Goal: Task Accomplishment & Management: Use online tool/utility

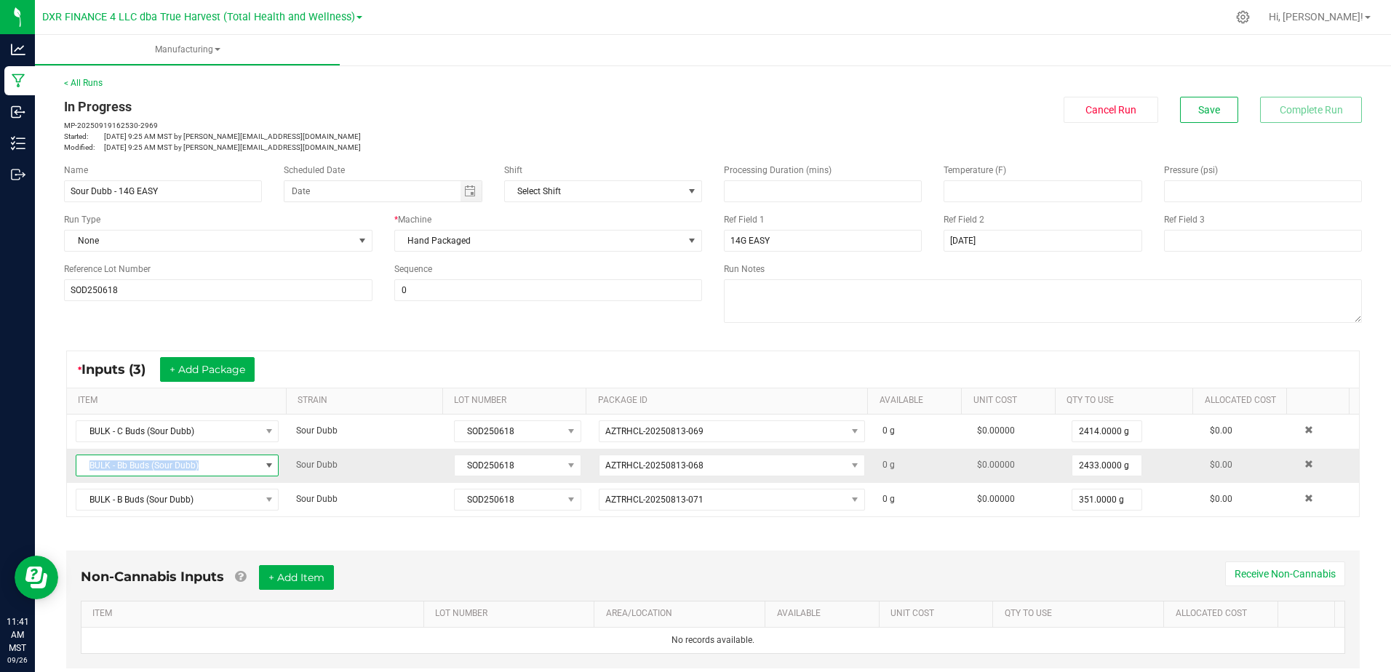
drag, startPoint x: 210, startPoint y: 466, endPoint x: 81, endPoint y: 471, distance: 128.9
click at [81, 471] on span "BULK - Bb Buds (Sour Dubb)" at bounding box center [167, 465] width 183 height 20
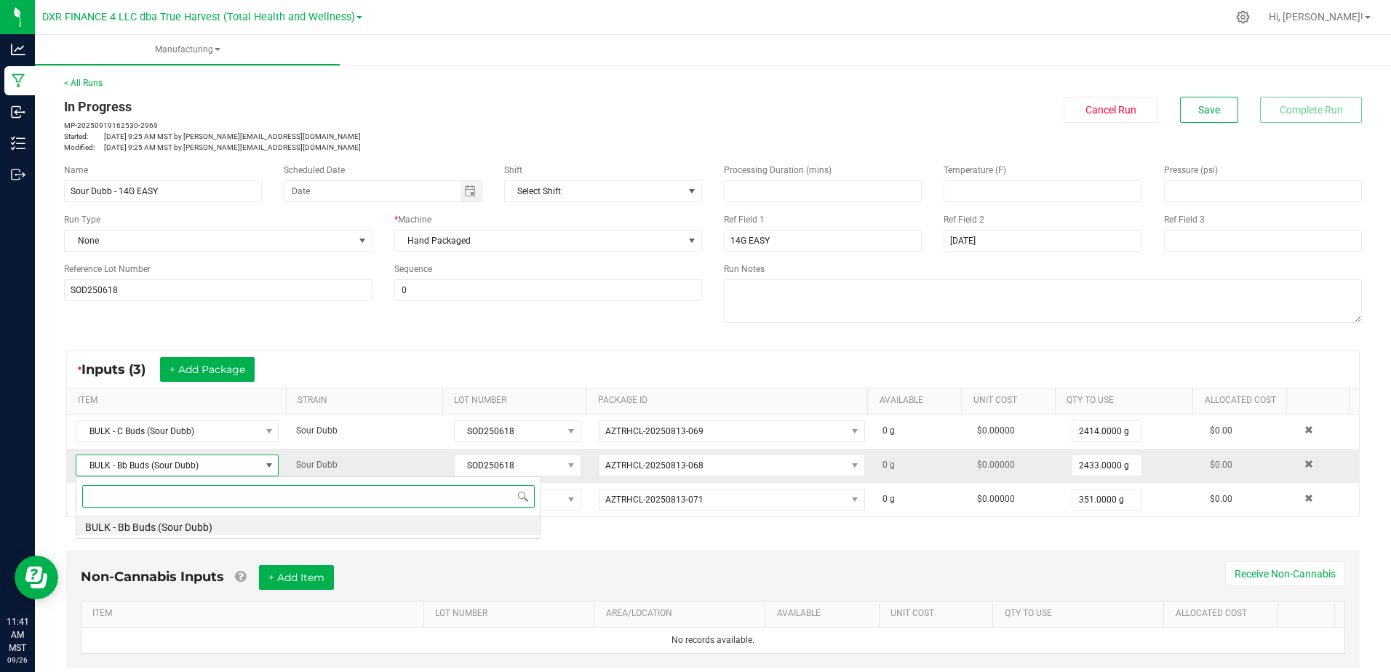
scroll to position [22, 199]
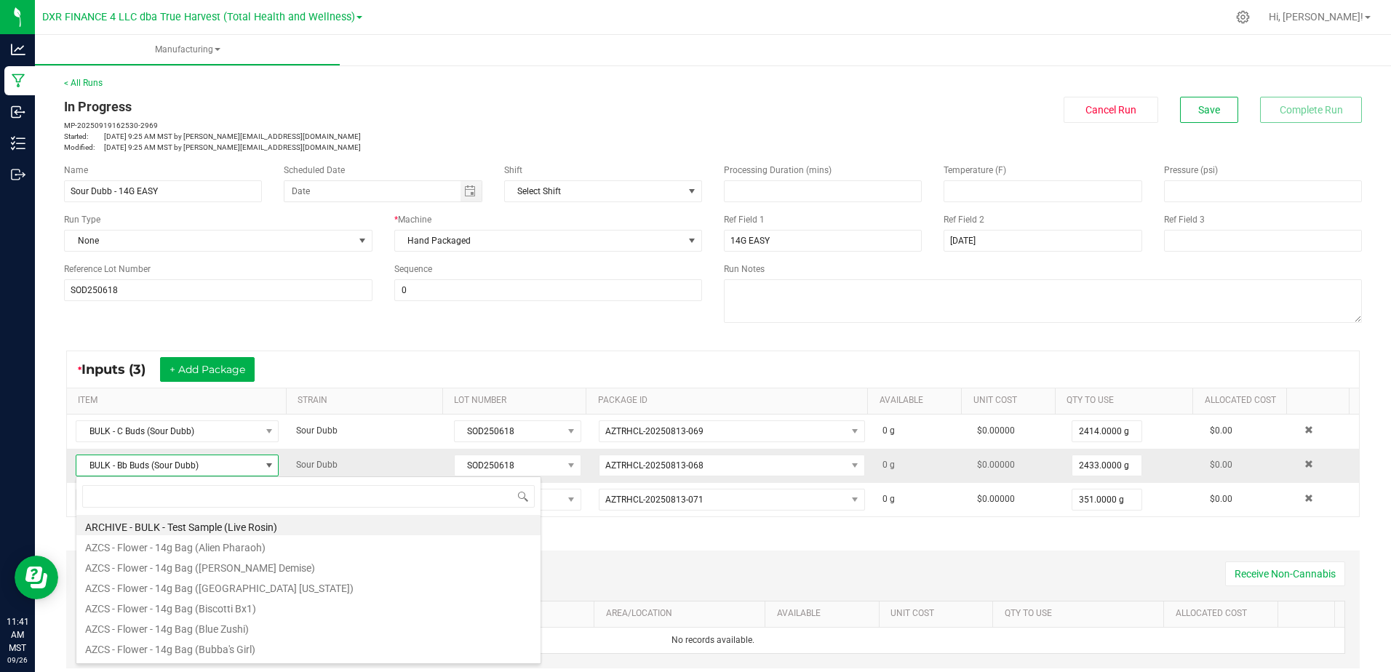
drag, startPoint x: 81, startPoint y: 471, endPoint x: 194, endPoint y: 465, distance: 112.9
click at [194, 465] on span "BULK - Bb Buds (Sour Dubb)" at bounding box center [167, 465] width 183 height 20
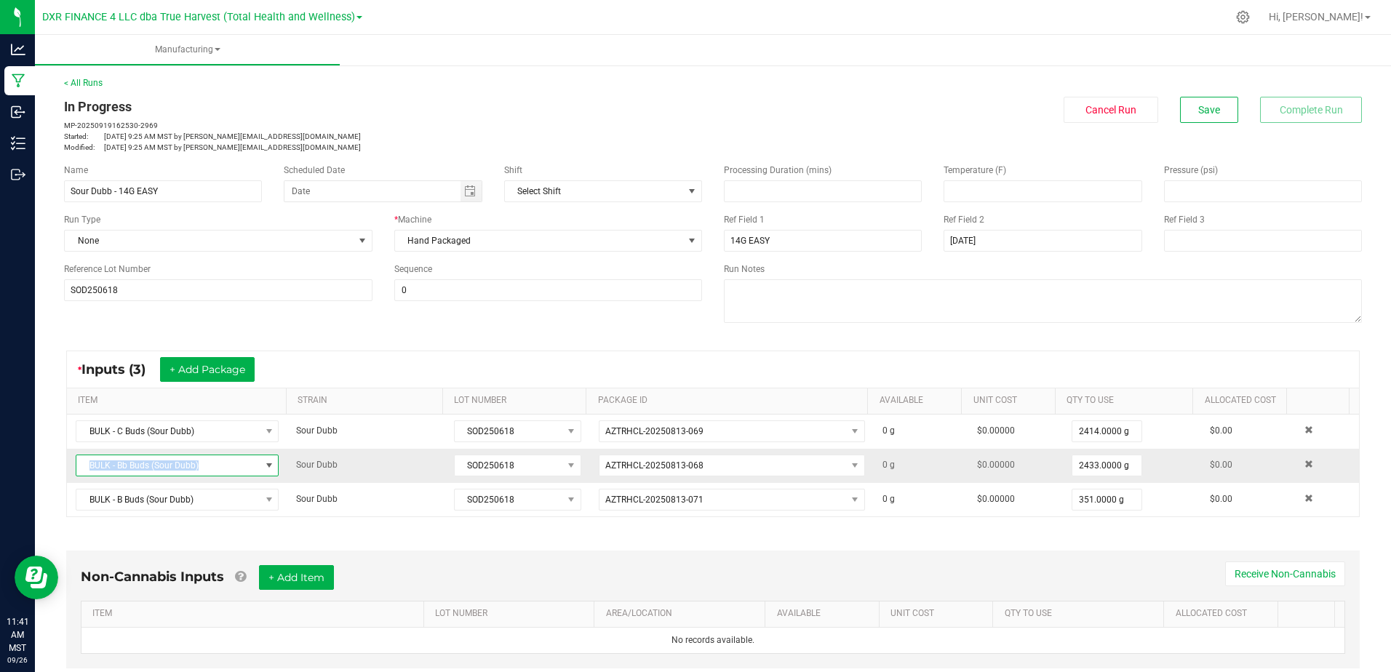
drag, startPoint x: 199, startPoint y: 466, endPoint x: 85, endPoint y: 472, distance: 114.4
click at [85, 472] on span "BULK - Bb Buds (Sour Dubb)" at bounding box center [167, 465] width 183 height 20
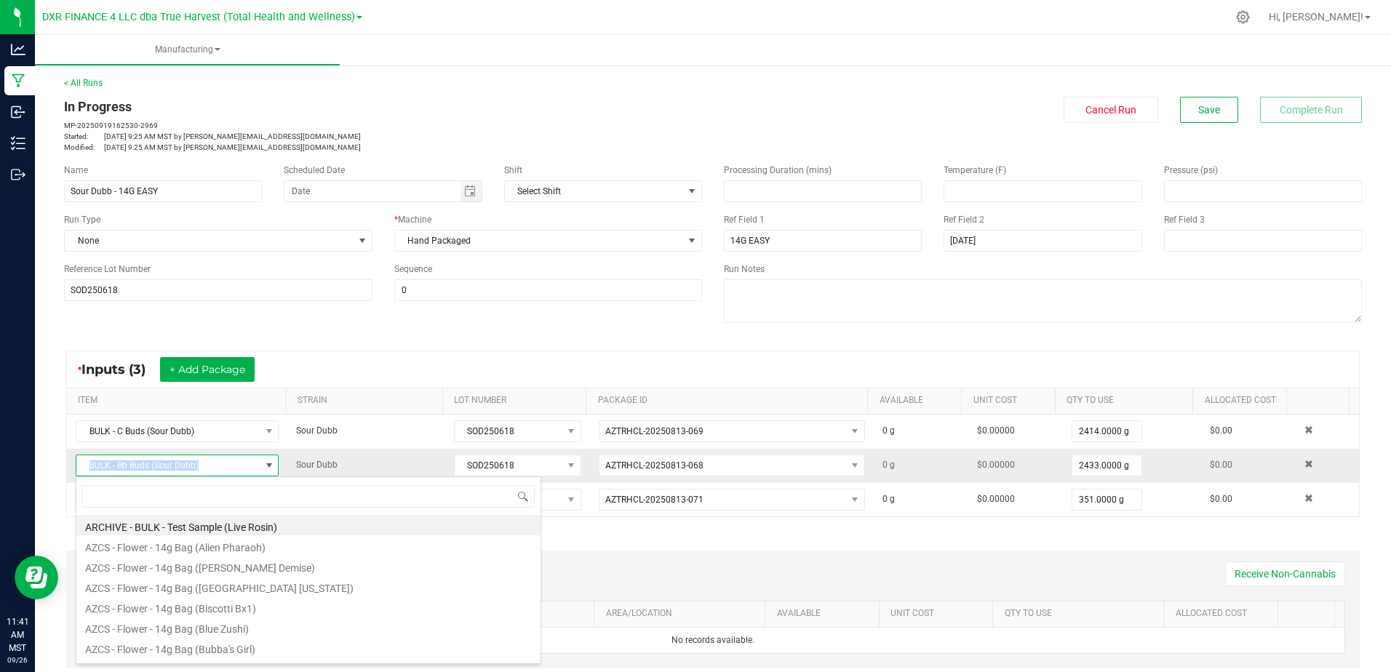
click at [84, 471] on span "BULK - Bb Buds (Sour Dubb)" at bounding box center [167, 465] width 183 height 20
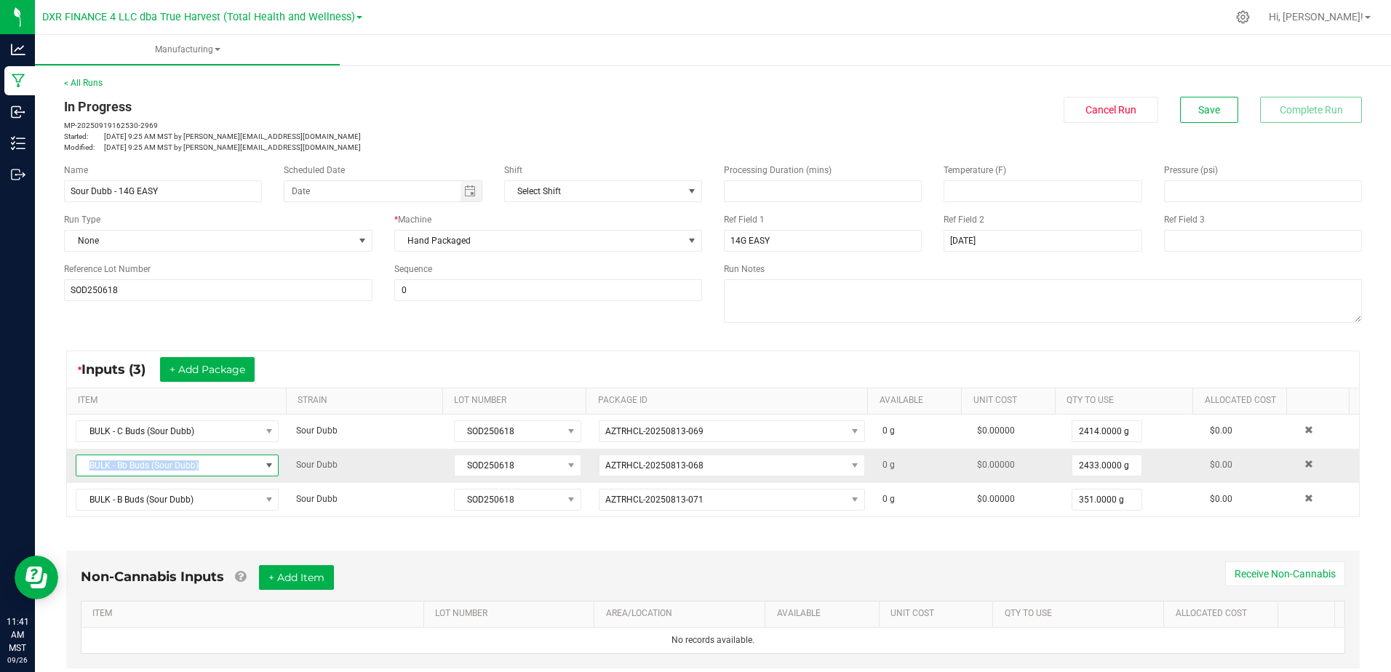
copy span "BULK - Bb Buds (Sour Dubb)"
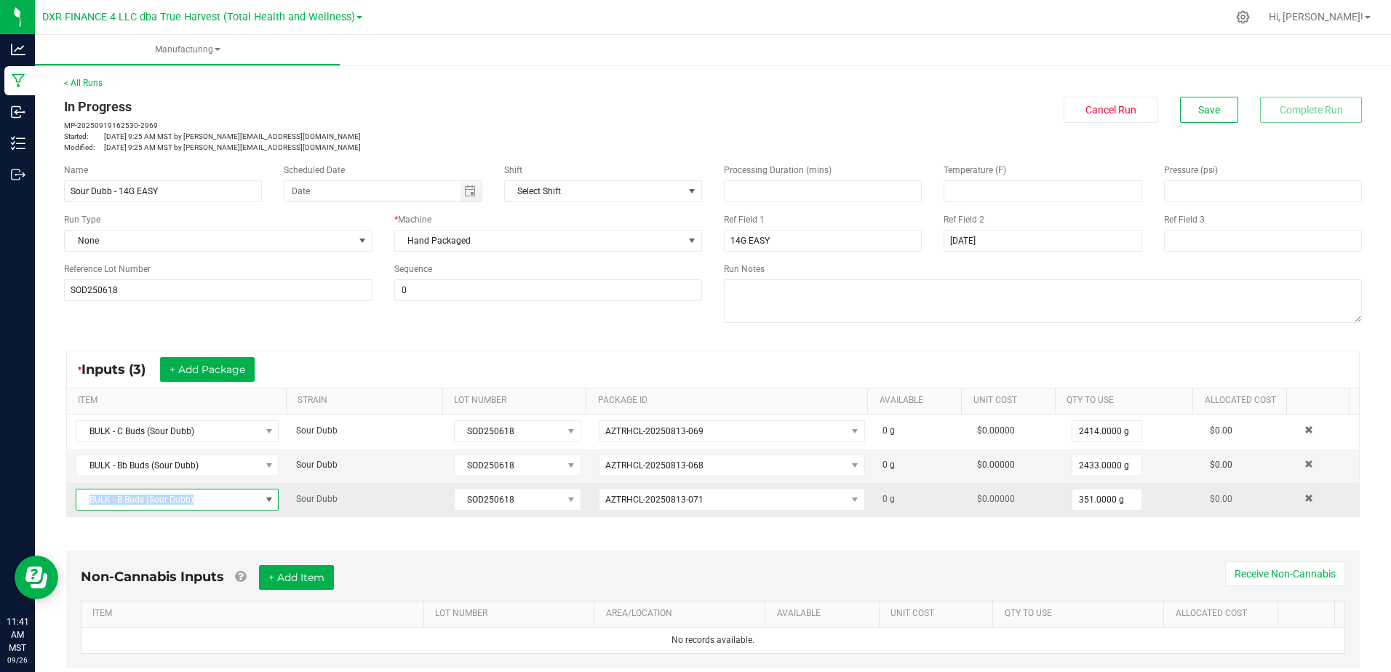
drag, startPoint x: 194, startPoint y: 499, endPoint x: 72, endPoint y: 498, distance: 121.5
click at [72, 498] on td "BULK - B Buds (Sour Dubb)" at bounding box center [177, 499] width 220 height 33
copy span "BULK - B Buds (Sour Dubb)"
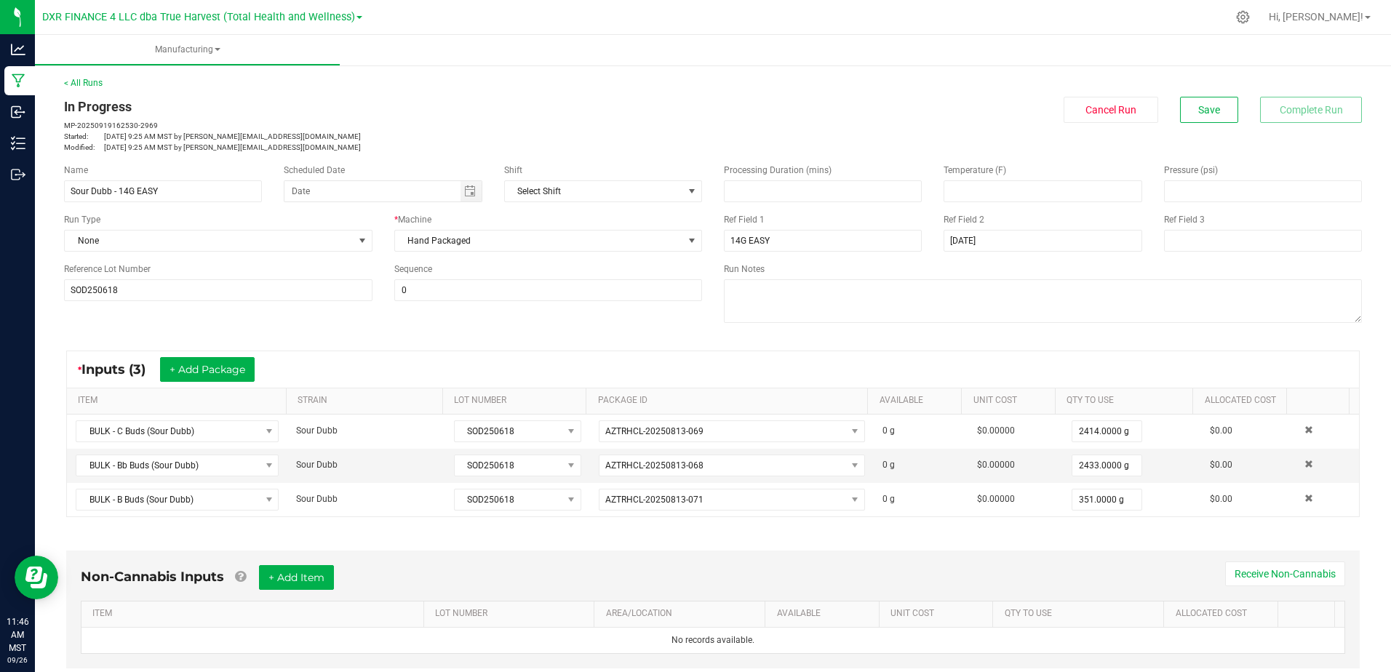
click at [370, 118] on div "In Progress MP-20250919162530-2969 Started: [DATE] 9:25 AM MST by [EMAIL_ADDRES…" at bounding box center [383, 125] width 638 height 56
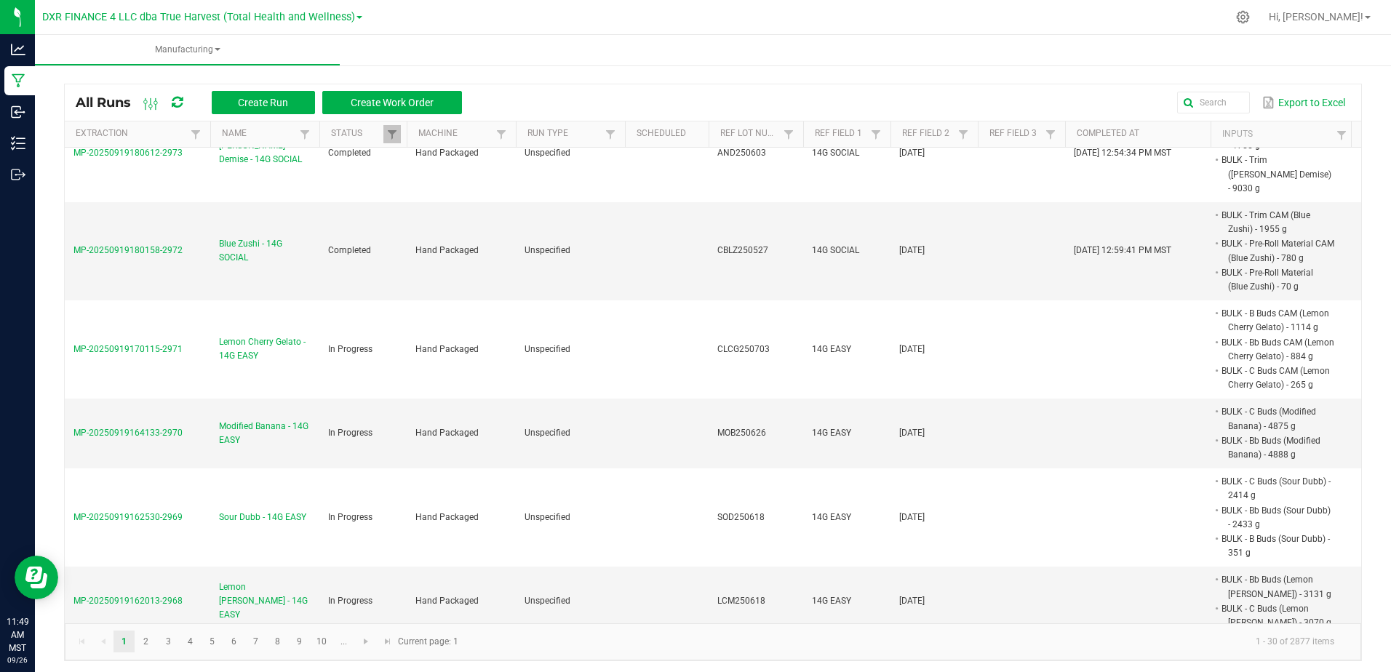
scroll to position [1756, 0]
click at [247, 421] on span "Modified Banana - 14G EASY" at bounding box center [265, 435] width 92 height 28
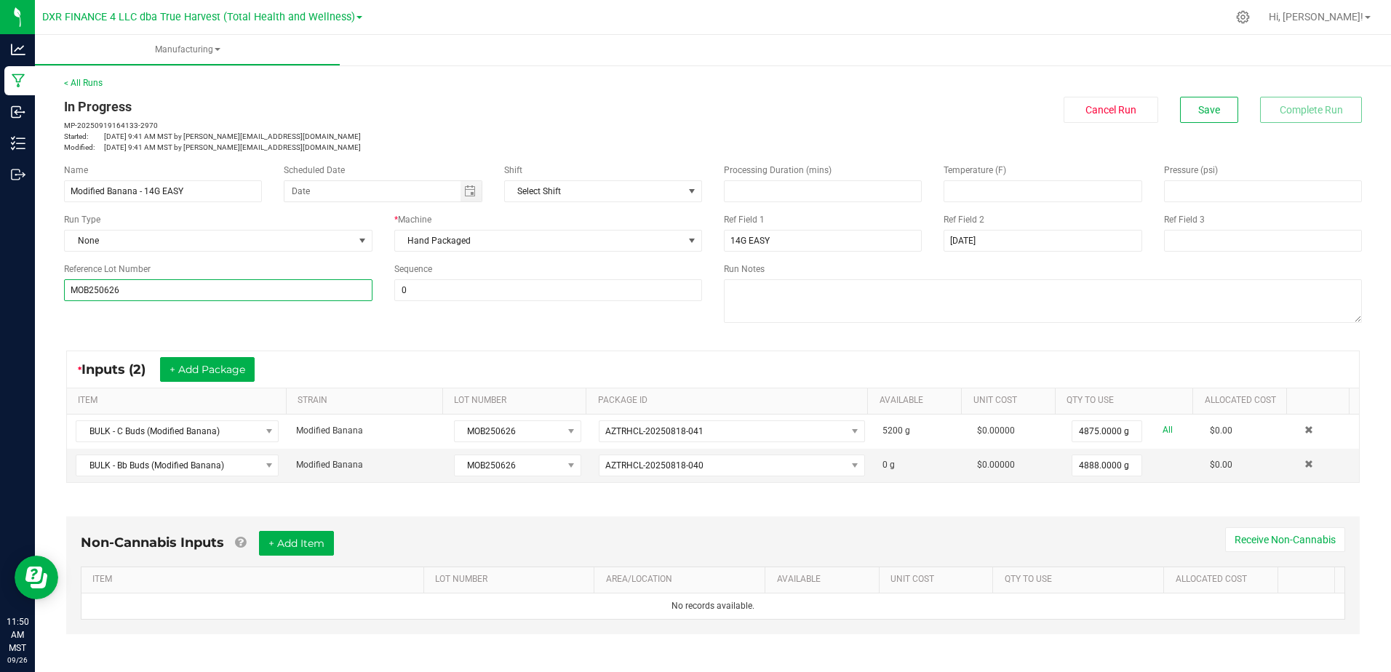
drag, startPoint x: 118, startPoint y: 295, endPoint x: 67, endPoint y: 298, distance: 51.0
click at [67, 298] on input "MOB250626" at bounding box center [218, 290] width 309 height 22
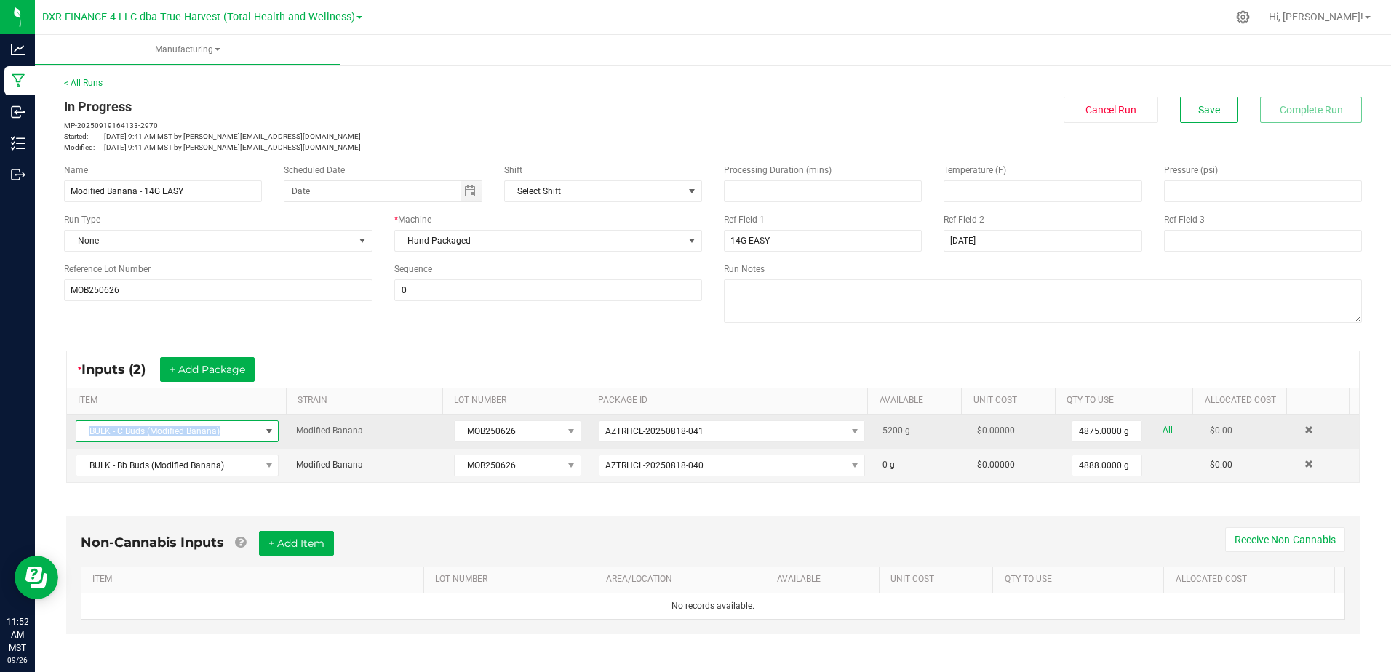
drag, startPoint x: 223, startPoint y: 431, endPoint x: 88, endPoint y: 433, distance: 135.3
click at [88, 433] on span "BULK - C Buds (Modified Banana)" at bounding box center [167, 431] width 183 height 20
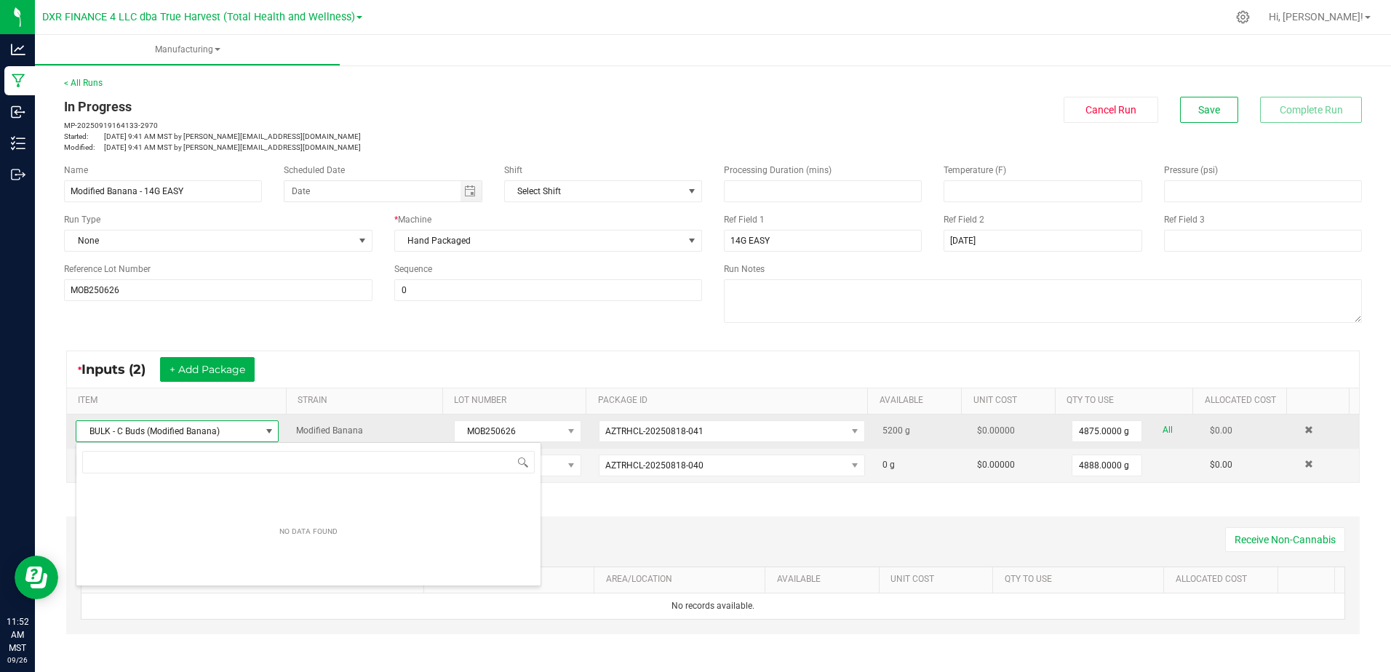
scroll to position [22, 197]
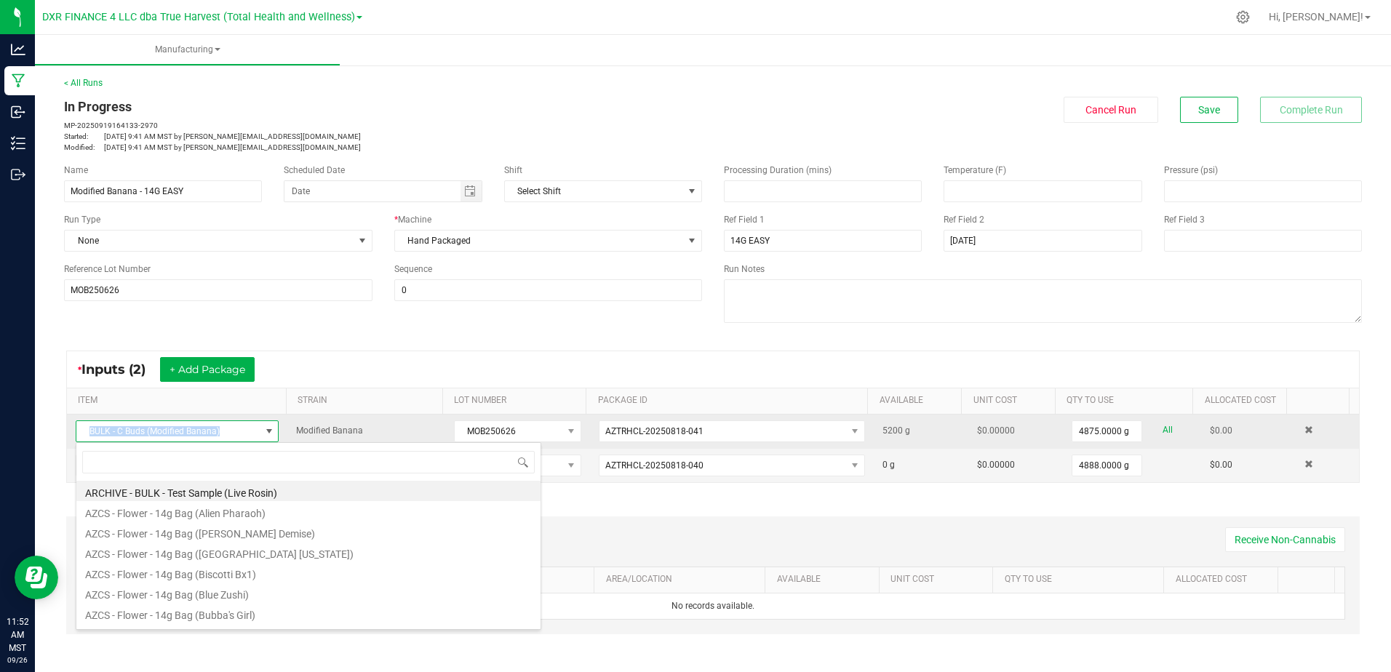
drag, startPoint x: 88, startPoint y: 433, endPoint x: 78, endPoint y: 439, distance: 12.1
click at [78, 439] on span "BULK - C Buds (Modified Banana)" at bounding box center [167, 431] width 183 height 20
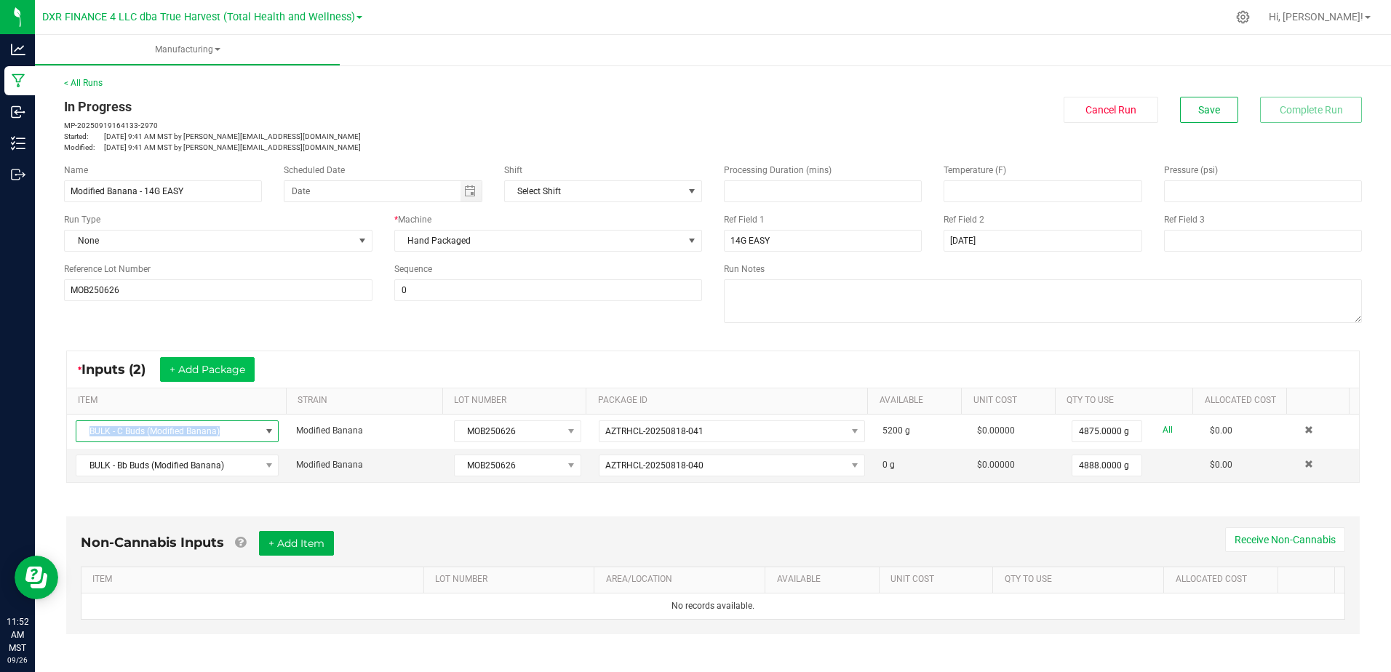
copy span "BULK - C Buds (Modified Banana)"
drag, startPoint x: 223, startPoint y: 469, endPoint x: 72, endPoint y: 468, distance: 151.4
click at [72, 468] on td "BULK - Bb Buds (Modified Banana)" at bounding box center [177, 465] width 220 height 33
copy span "BULK - Bb Buds (Modified Banana)"
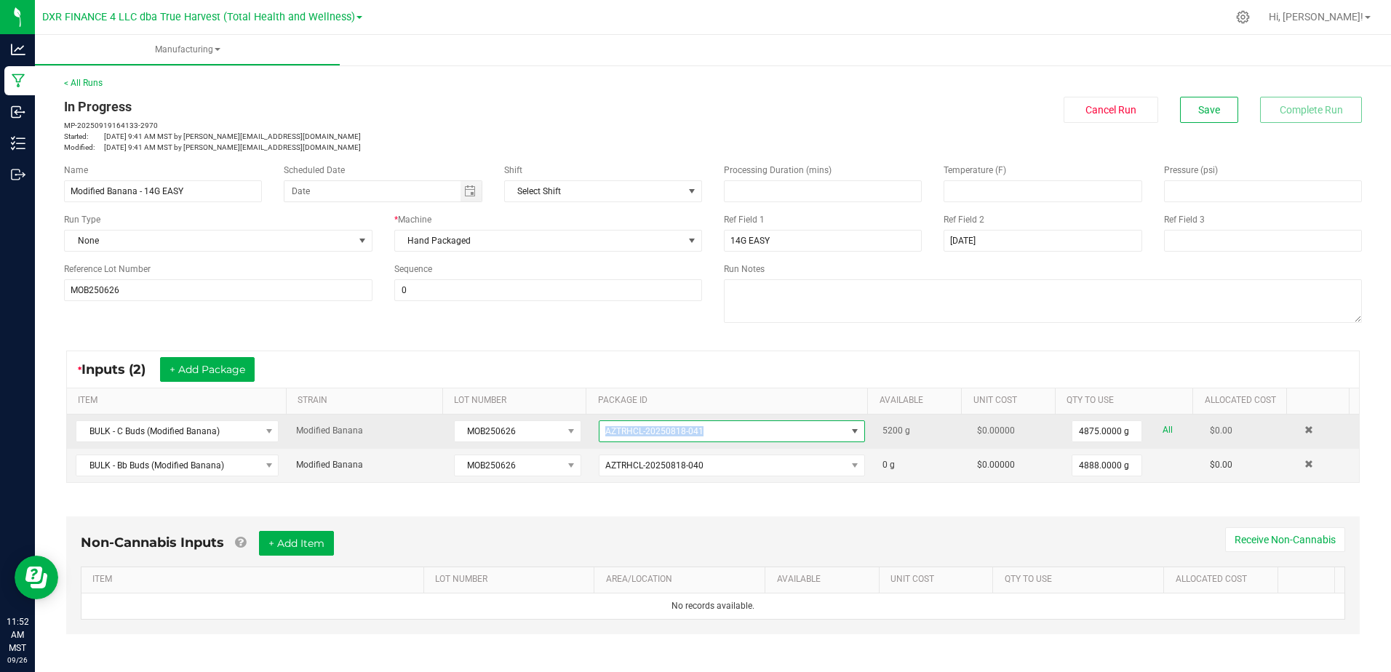
drag, startPoint x: 698, startPoint y: 425, endPoint x: 587, endPoint y: 428, distance: 110.6
click at [590, 428] on td "AZTRHCL-20250818-041" at bounding box center [732, 432] width 284 height 34
copy span "AZTRHCL-20250818-041"
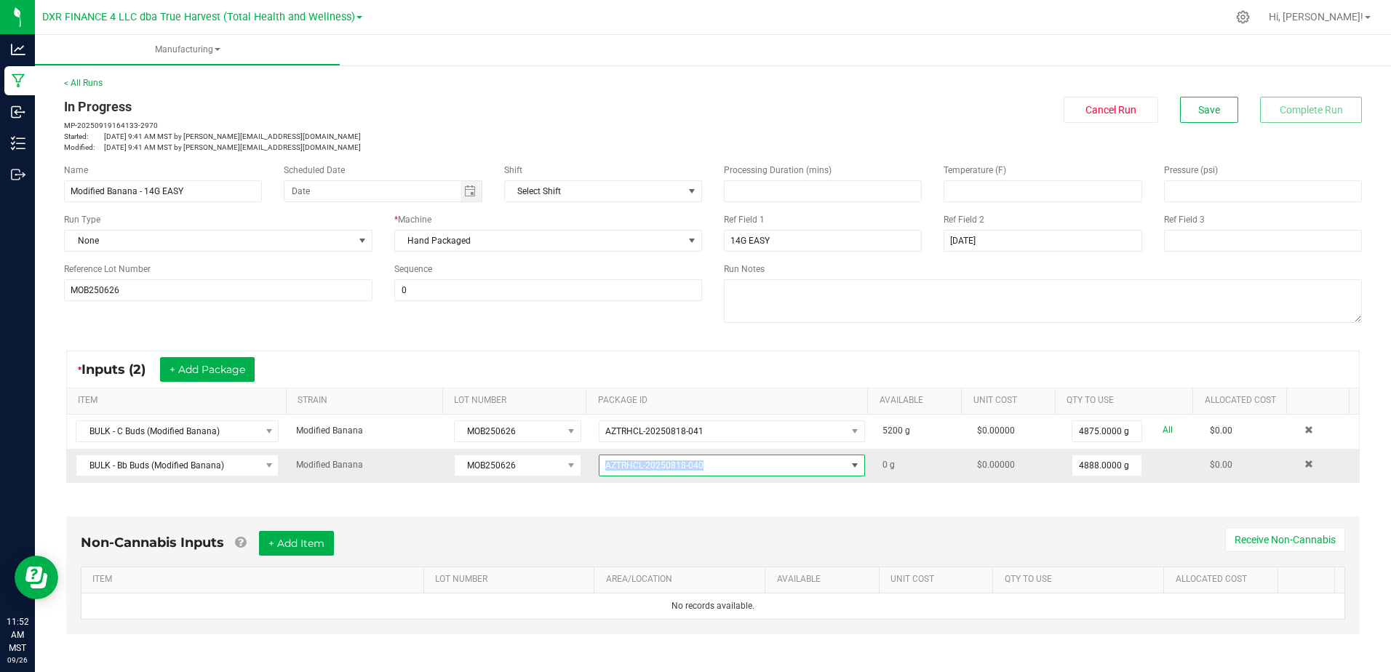
drag, startPoint x: 701, startPoint y: 468, endPoint x: 581, endPoint y: 474, distance: 120.2
click at [590, 474] on td "AZTRHCL-20250818-040" at bounding box center [732, 465] width 284 height 33
copy span "AZTRHCL-20250818-040"
click at [827, 63] on ul "Manufacturing" at bounding box center [730, 50] width 1391 height 31
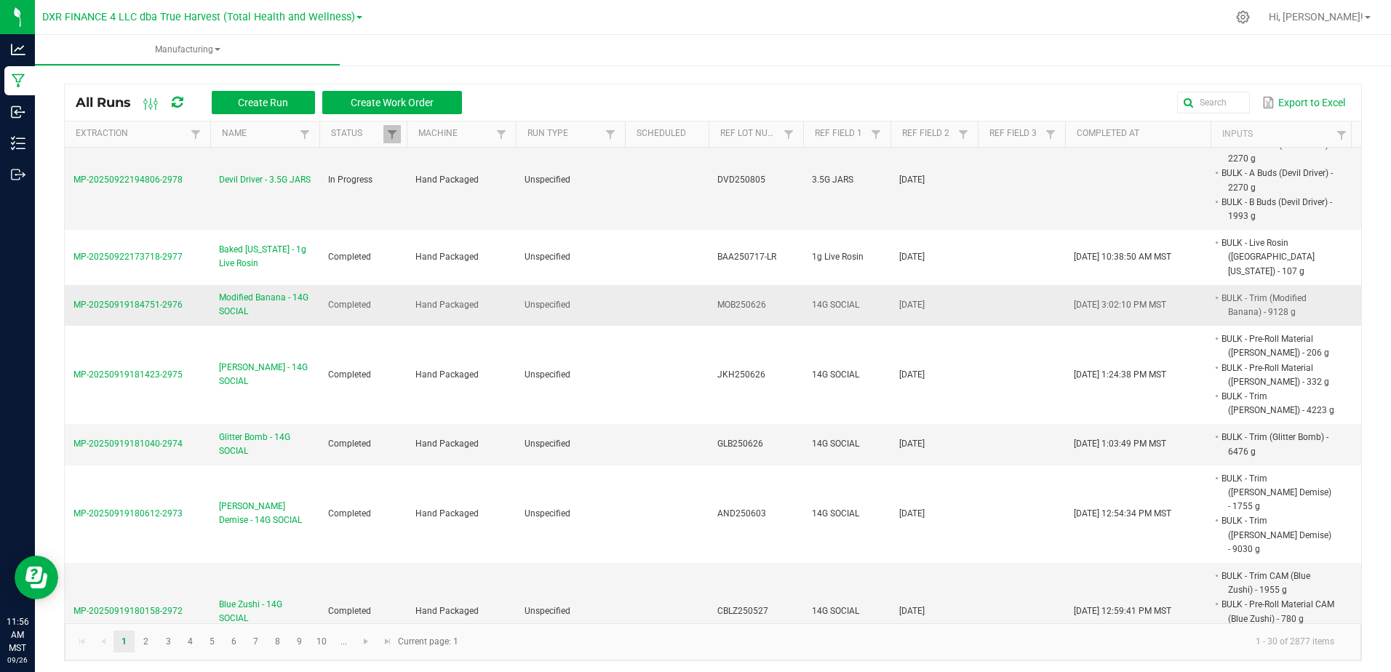
scroll to position [1455, 0]
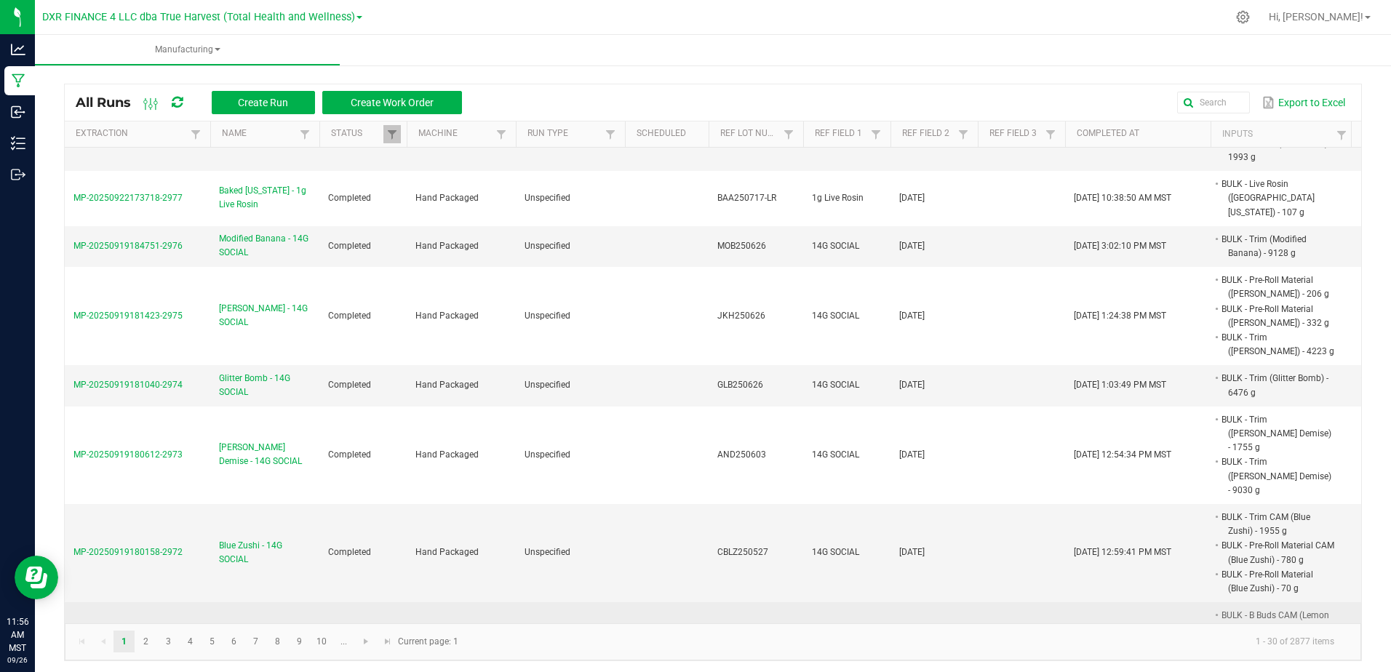
click at [284, 637] on span "Lemon Cherry Gelato - 14G EASY" at bounding box center [265, 651] width 92 height 28
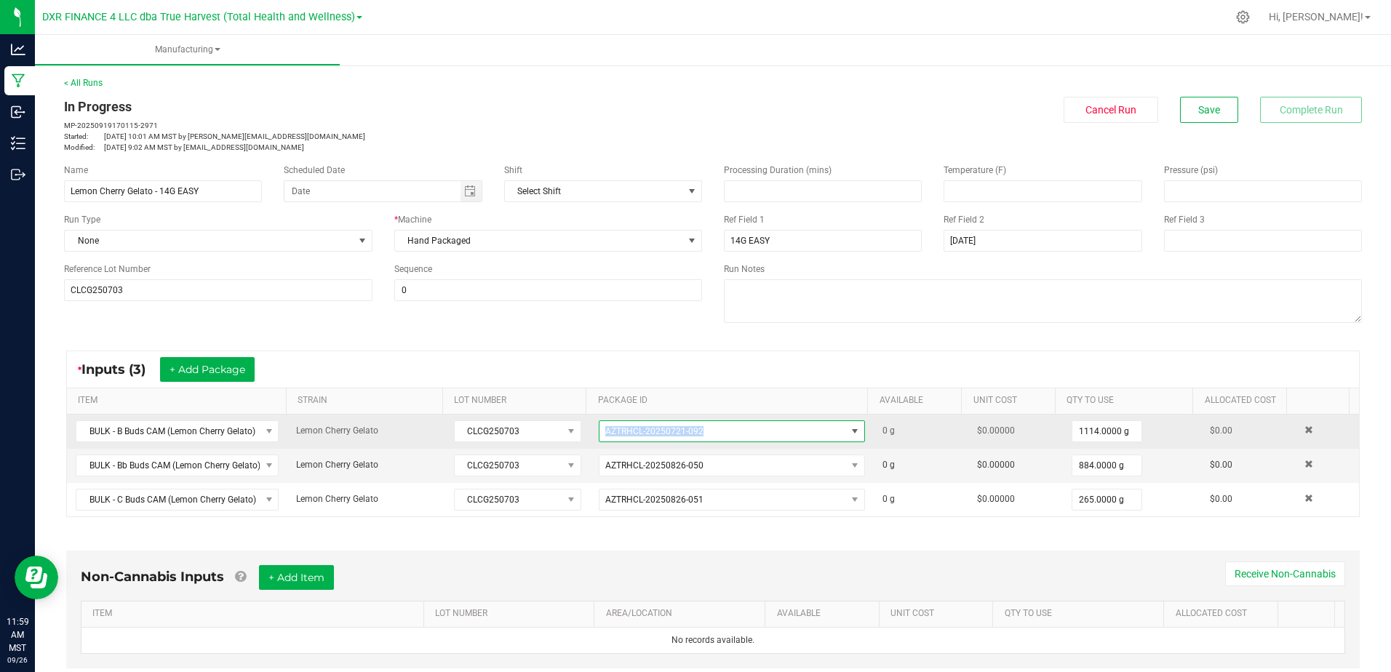
drag, startPoint x: 696, startPoint y: 428, endPoint x: 599, endPoint y: 432, distance: 96.9
click at [600, 432] on span "AZTRHCL-20250721-092" at bounding box center [723, 431] width 247 height 20
drag, startPoint x: 599, startPoint y: 432, endPoint x: 590, endPoint y: 437, distance: 9.8
click at [600, 437] on span "AZTRHCL-20250721-092" at bounding box center [723, 431] width 247 height 20
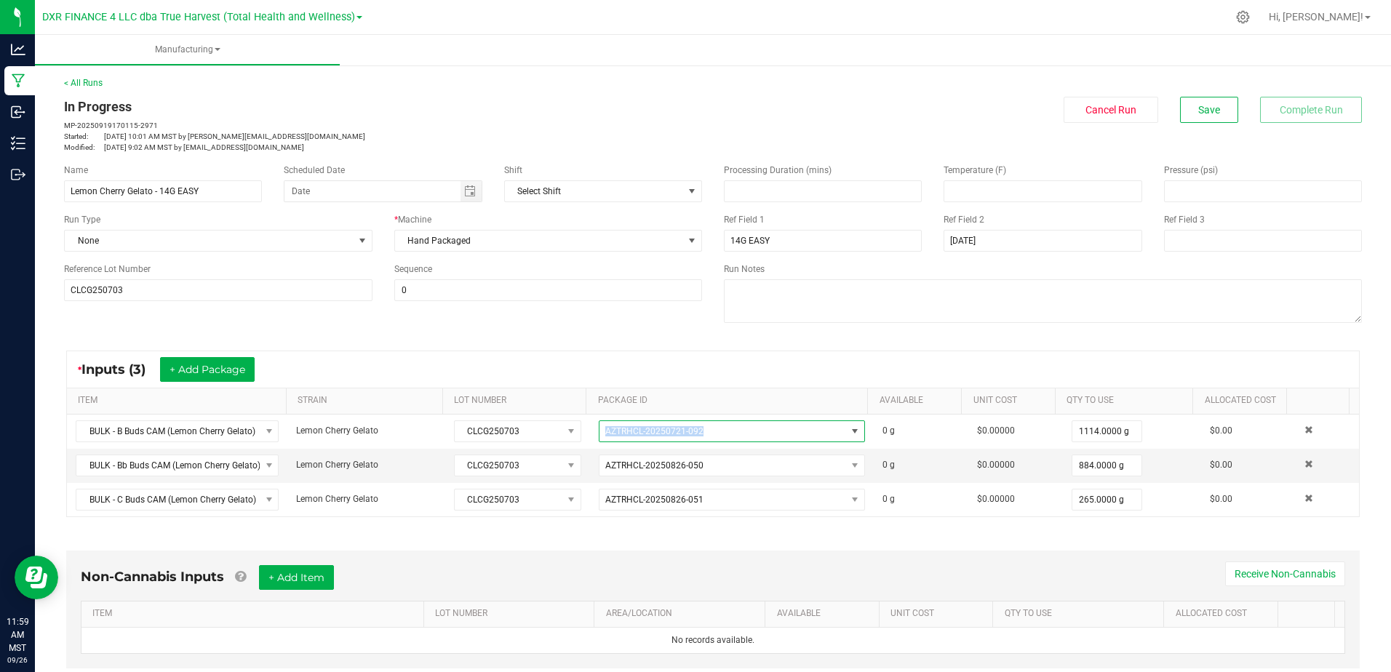
copy span "AZTRHCL-20250721-092"
drag, startPoint x: 702, startPoint y: 468, endPoint x: 587, endPoint y: 466, distance: 115.0
click at [590, 466] on td "AZTRHCL-20250826-050" at bounding box center [732, 466] width 284 height 34
copy span "AZTRHCL-20250826-050"
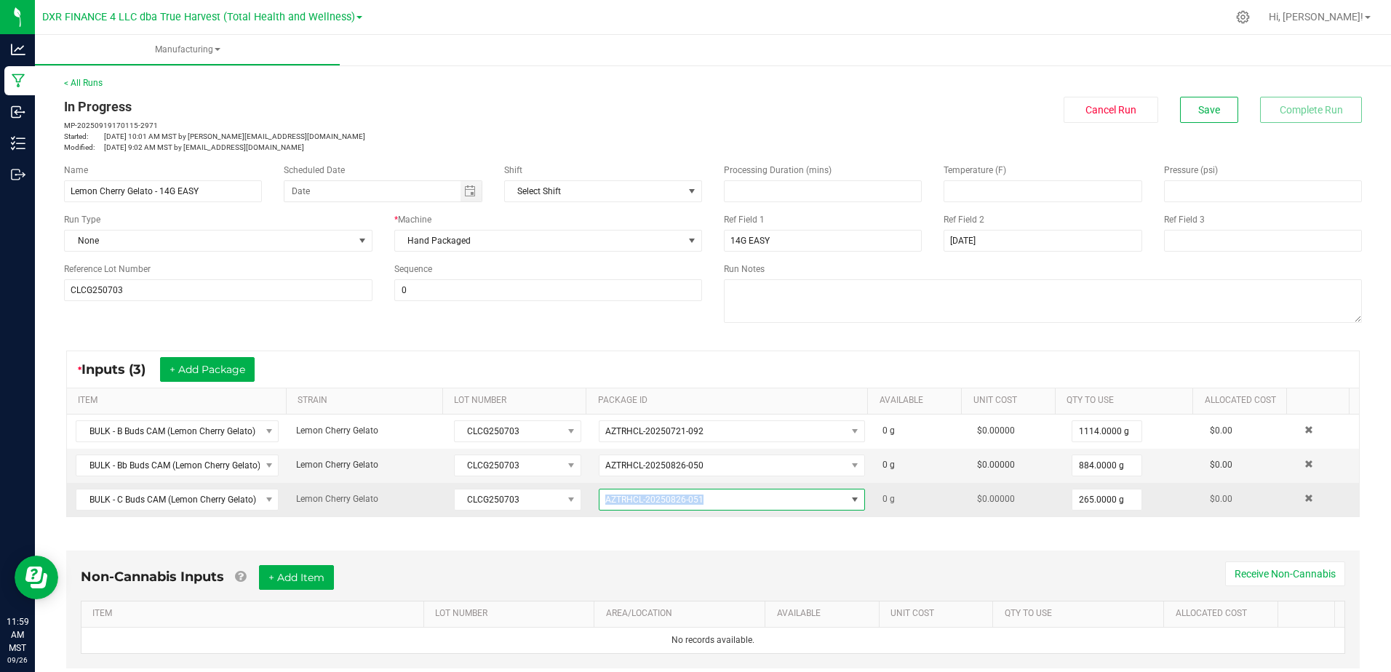
drag, startPoint x: 704, startPoint y: 493, endPoint x: 594, endPoint y: 506, distance: 111.3
click at [600, 506] on span "AZTRHCL-20250826-051" at bounding box center [723, 500] width 247 height 20
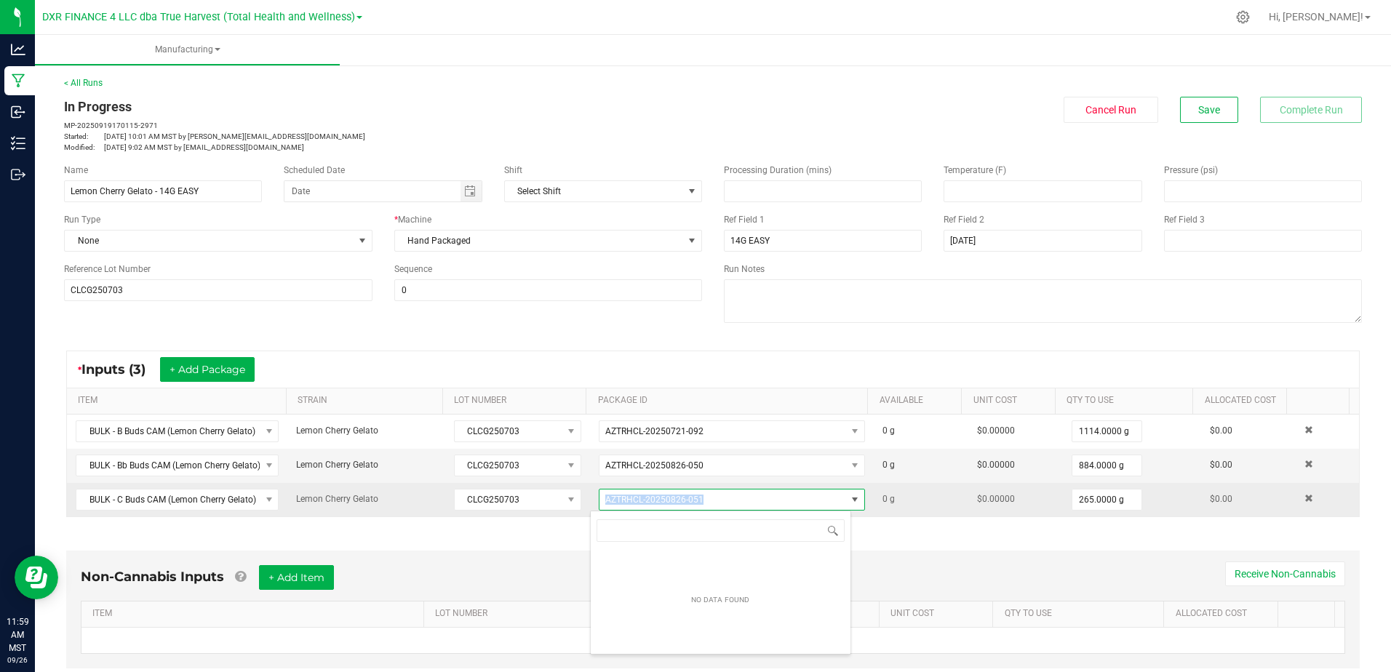
drag, startPoint x: 594, startPoint y: 506, endPoint x: 575, endPoint y: 504, distance: 19.0
click at [575, 504] on tr "BULK - C Buds CAM (Lemon Cherry Gelato) Lemon Cherry Gelato CLCG250703 AZTRHCL-…" at bounding box center [713, 499] width 1292 height 33
copy tr "AZTRHCL-20250826-051"
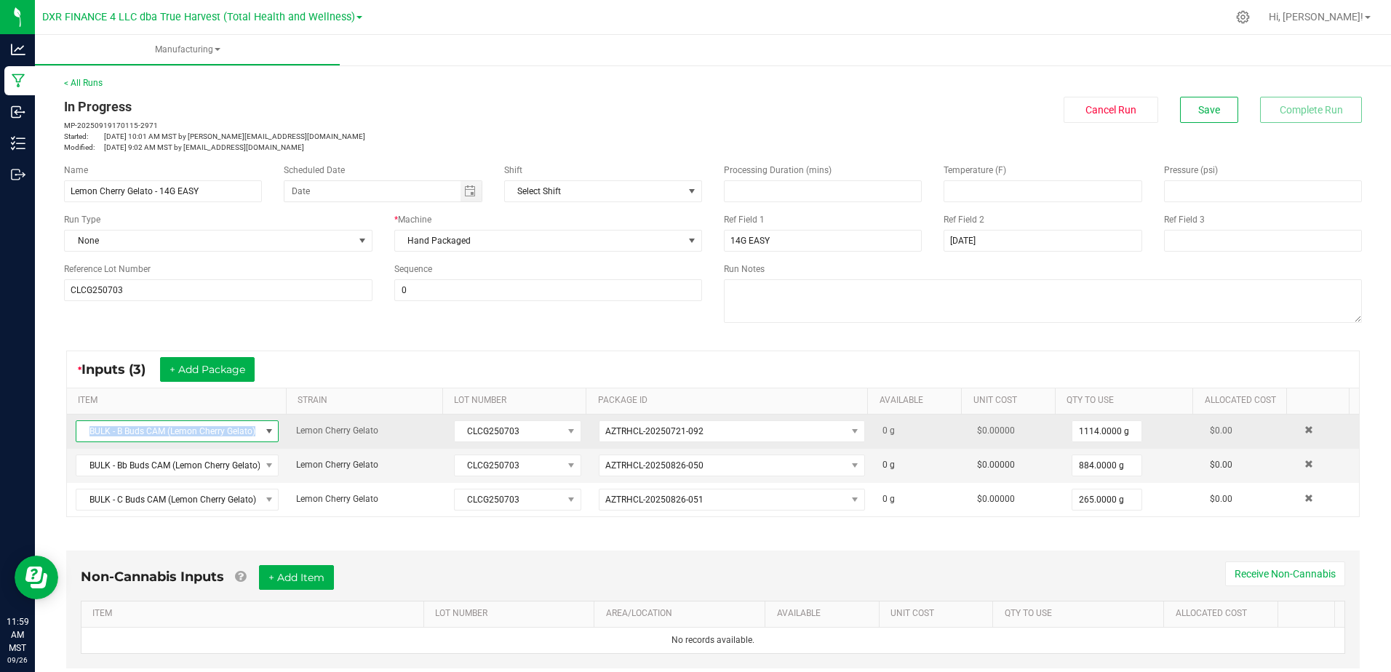
drag, startPoint x: 255, startPoint y: 430, endPoint x: 87, endPoint y: 441, distance: 168.4
click at [87, 441] on span "BULK - B Buds CAM (Lemon Cherry Gelato)" at bounding box center [167, 431] width 183 height 20
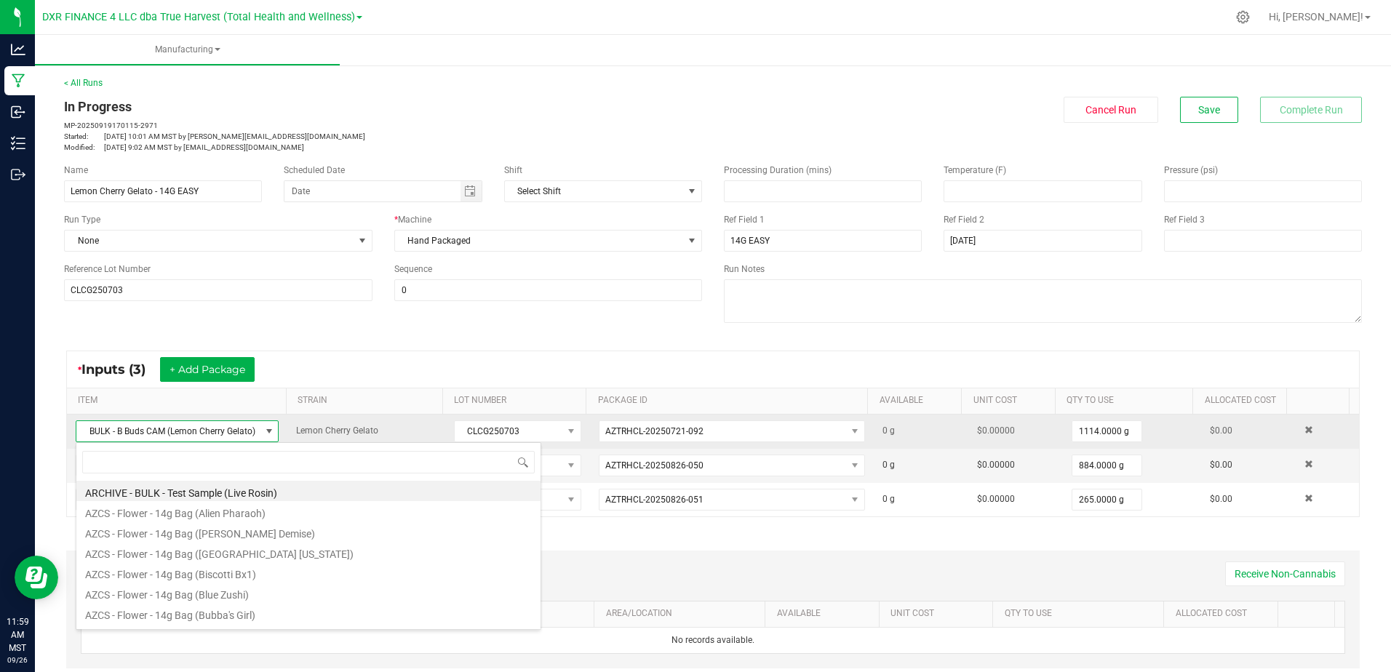
scroll to position [22, 197]
click at [90, 438] on span "BULK - B Buds CAM (Lemon Cherry Gelato)" at bounding box center [167, 431] width 183 height 20
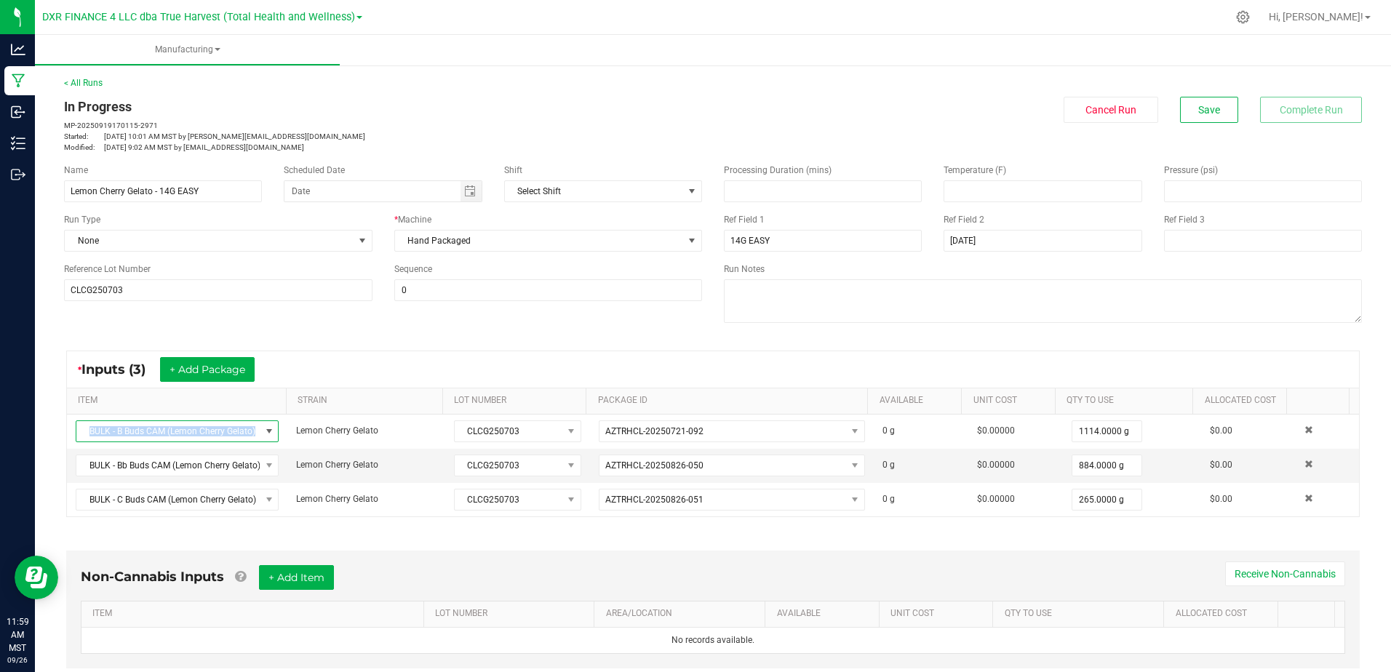
copy span "BULK - B Buds CAM (Lemon Cherry Gelato)"
click at [89, 470] on span "BULK - Bb Buds CAM (Lemon Cherry Gelato)" at bounding box center [167, 465] width 183 height 20
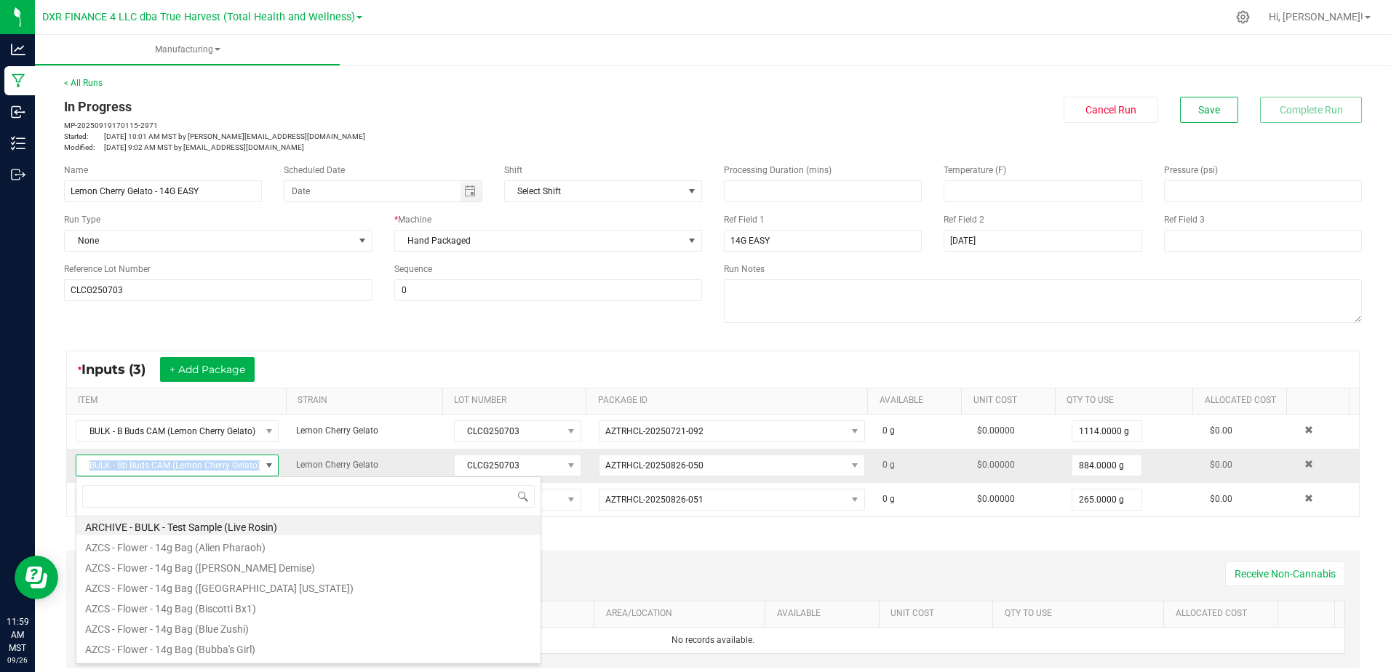
drag, startPoint x: 87, startPoint y: 466, endPoint x: 263, endPoint y: 471, distance: 176.2
click at [263, 471] on span "BULK - Bb Buds CAM (Lemon Cherry Gelato)" at bounding box center [177, 466] width 203 height 22
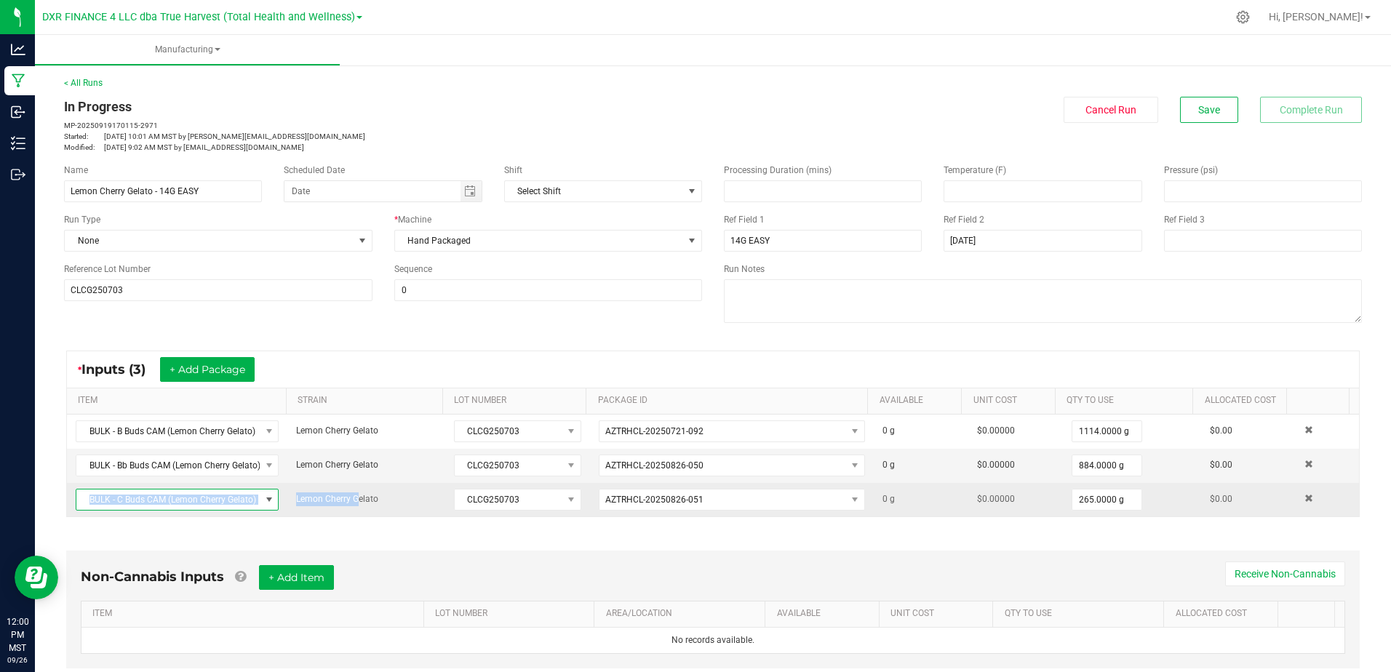
drag, startPoint x: 88, startPoint y: 498, endPoint x: 350, endPoint y: 493, distance: 262.0
click at [350, 493] on tr "BULK - C Buds CAM (Lemon Cherry Gelato) Lemon Cherry Gelato CLCG250703 AZTRHCL-…" at bounding box center [713, 499] width 1292 height 33
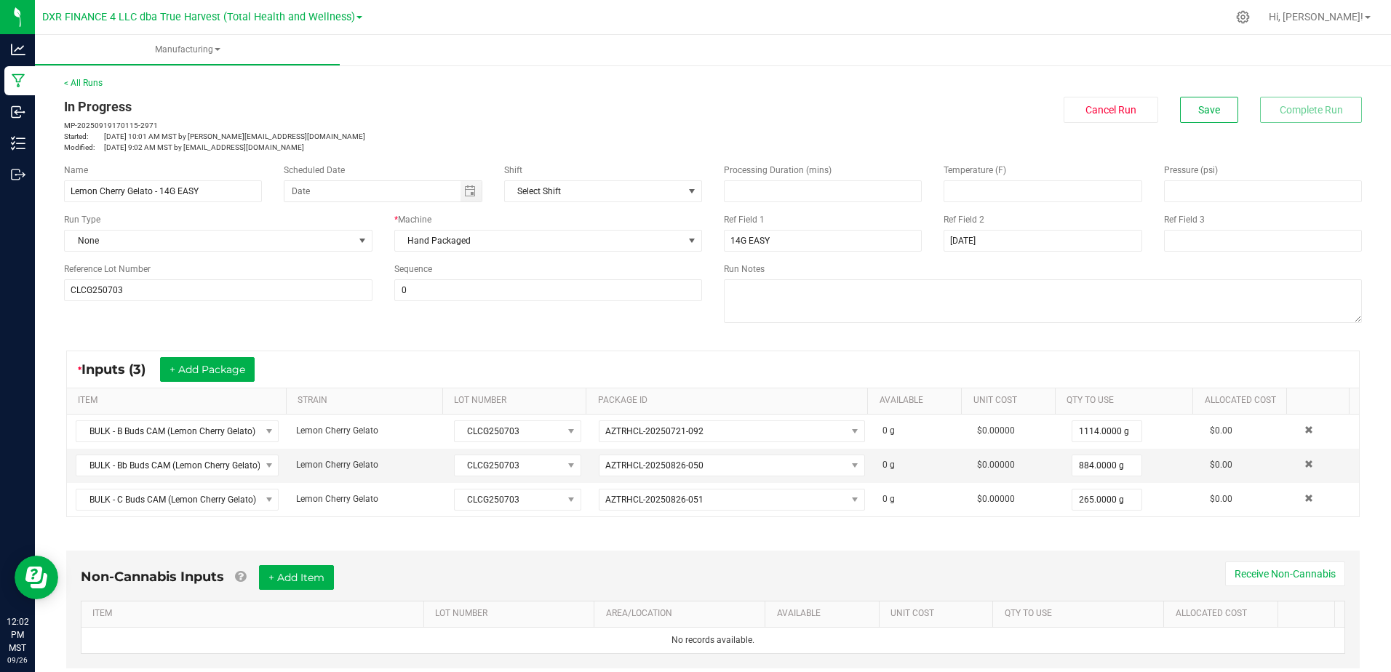
drag, startPoint x: 337, startPoint y: 103, endPoint x: 263, endPoint y: 9, distance: 119.1
click at [335, 96] on div "< All Runs In Progress MP-20250919170115-2971 Started: [DATE] 10:01 AM MST by […" at bounding box center [713, 114] width 1298 height 76
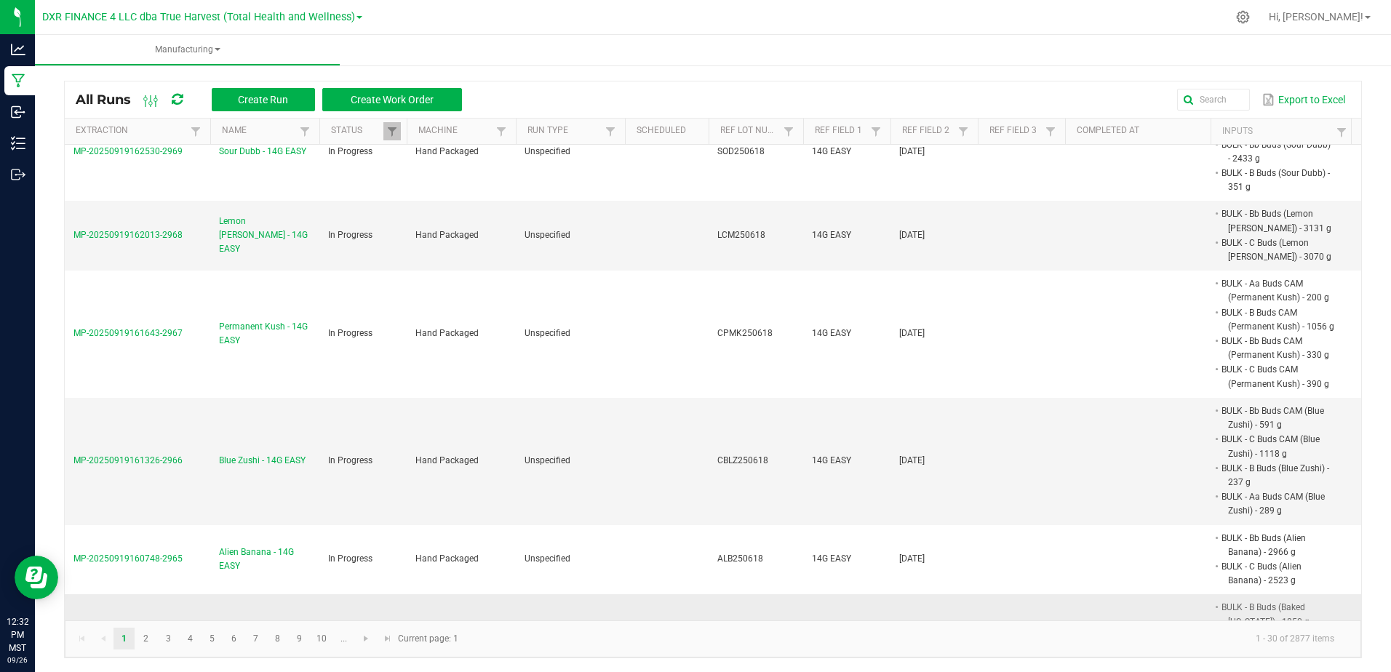
scroll to position [4, 0]
click at [147, 637] on link "2" at bounding box center [145, 638] width 21 height 22
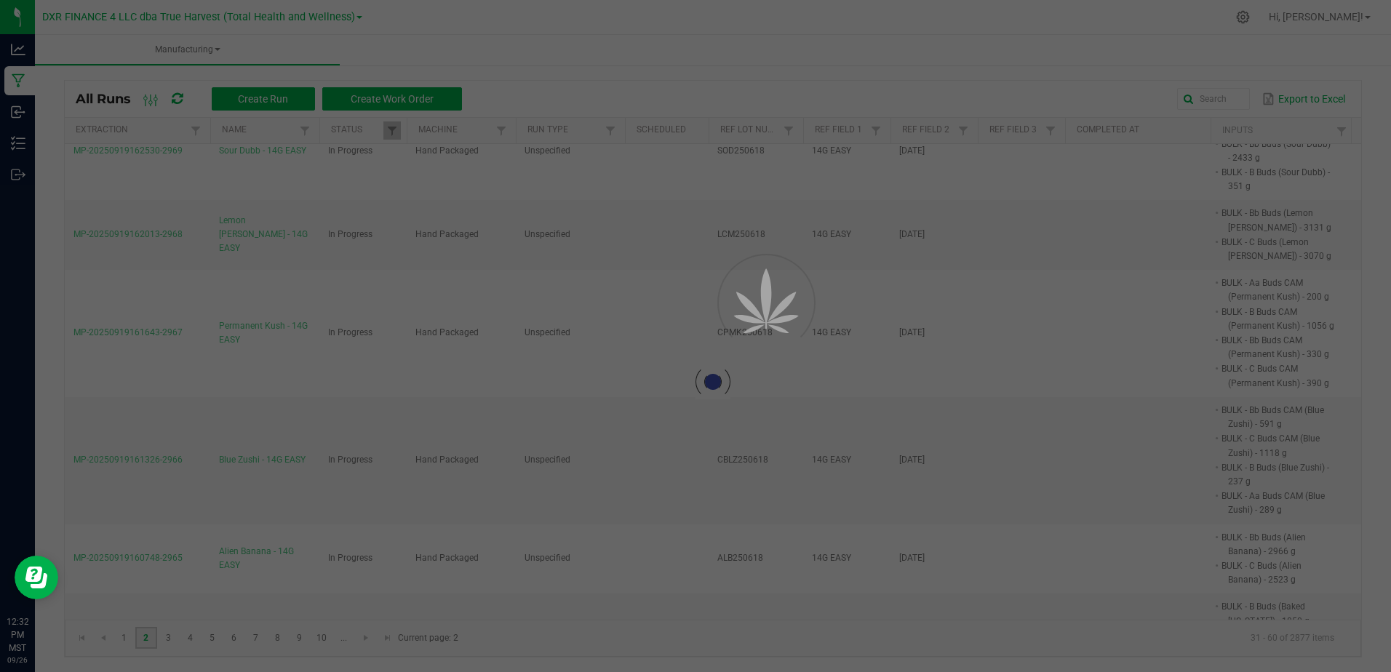
scroll to position [0, 0]
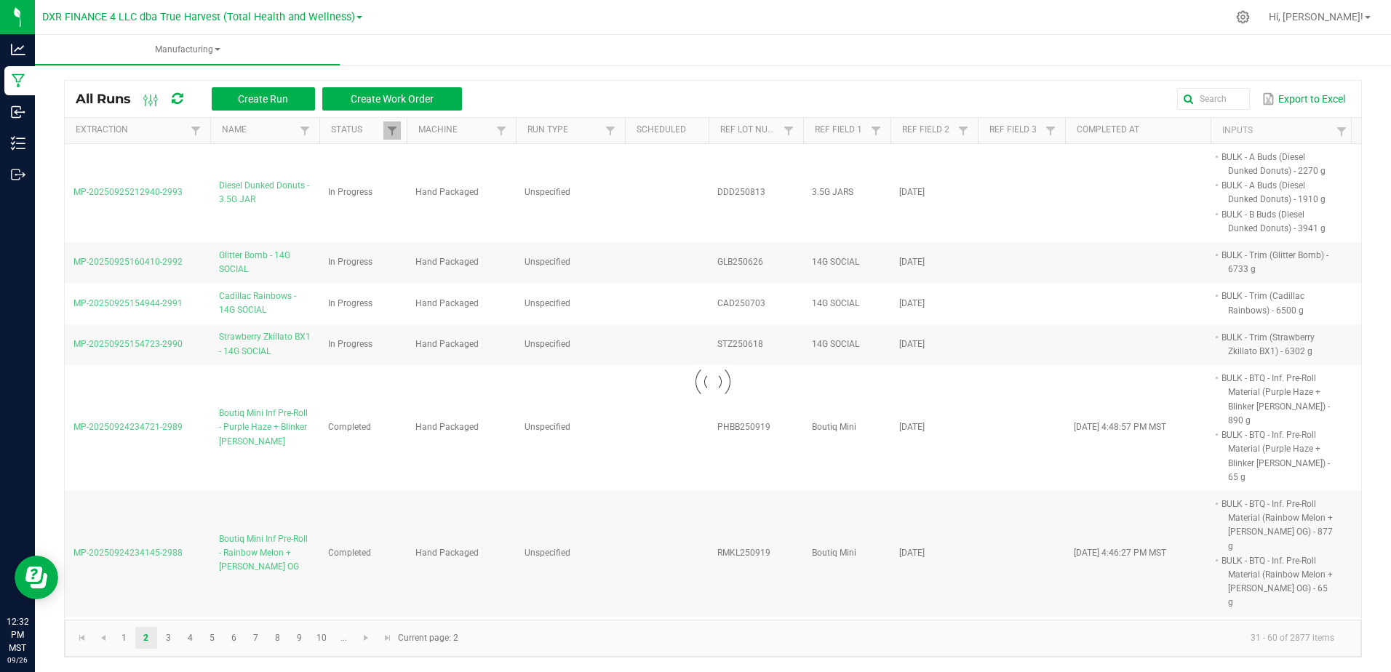
click at [260, 180] on div at bounding box center [713, 382] width 1297 height 476
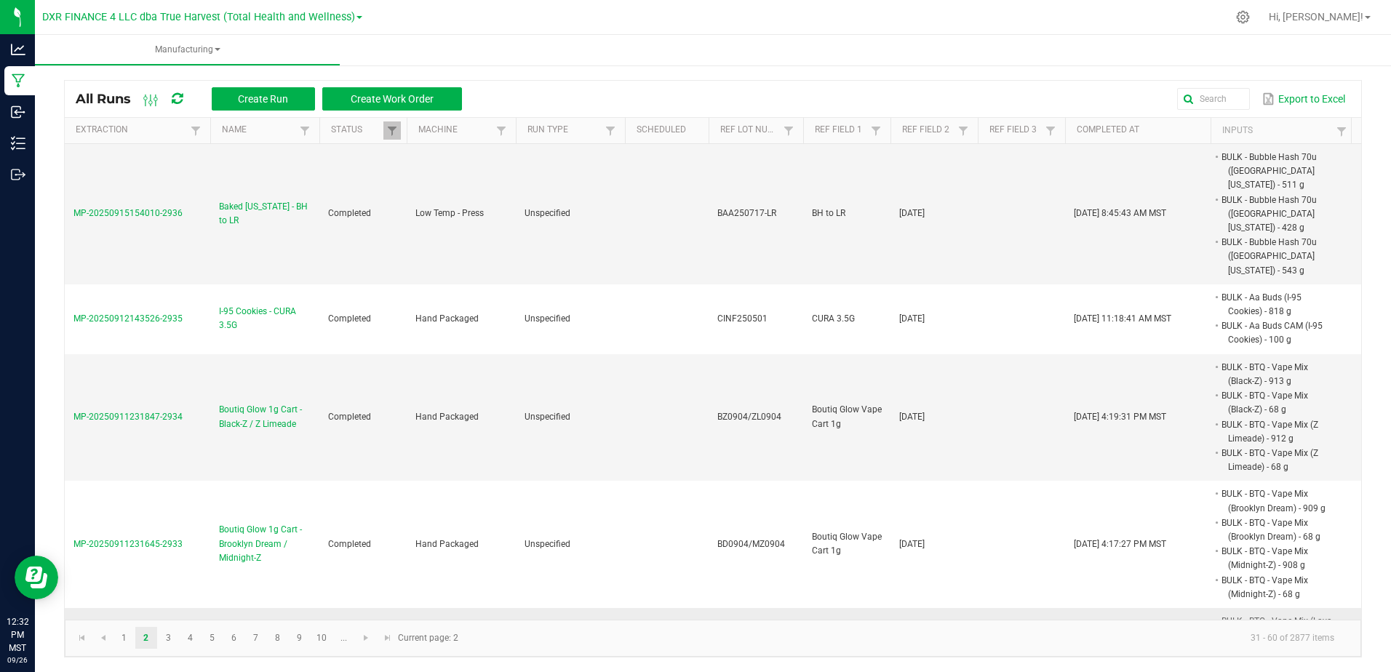
scroll to position [2148, 0]
click at [119, 639] on link "1" at bounding box center [124, 638] width 21 height 22
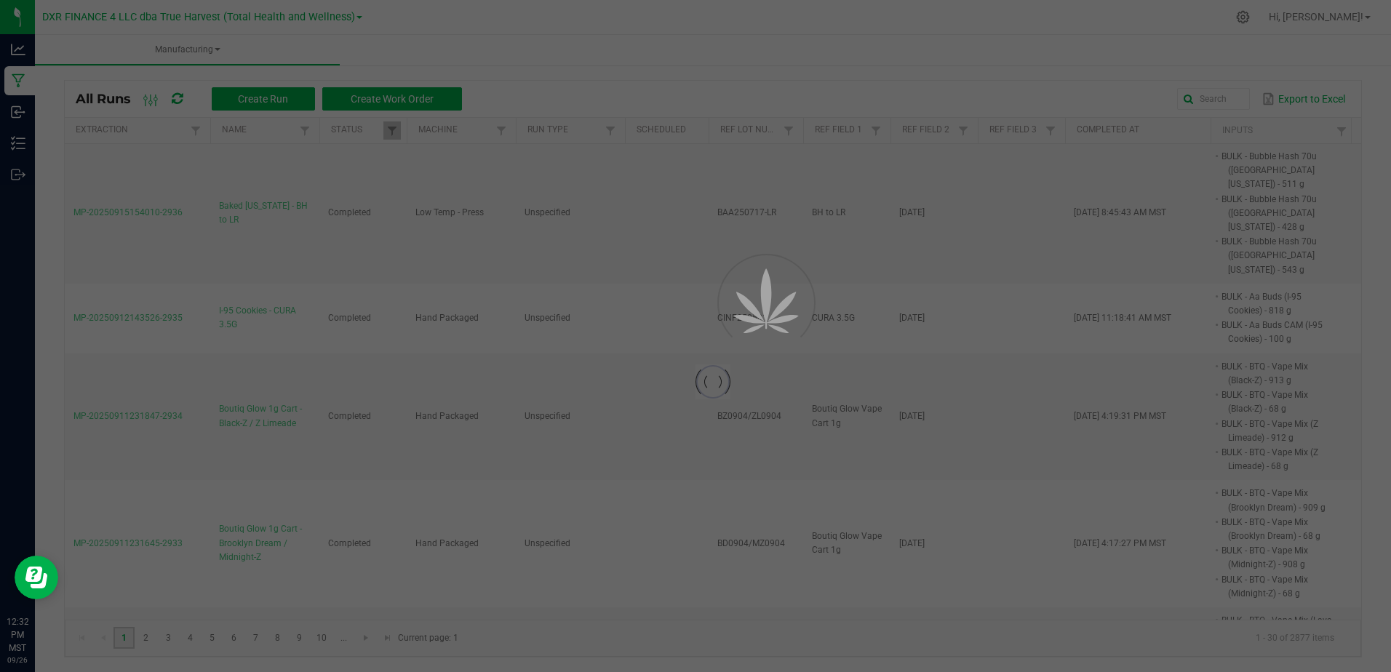
scroll to position [0, 0]
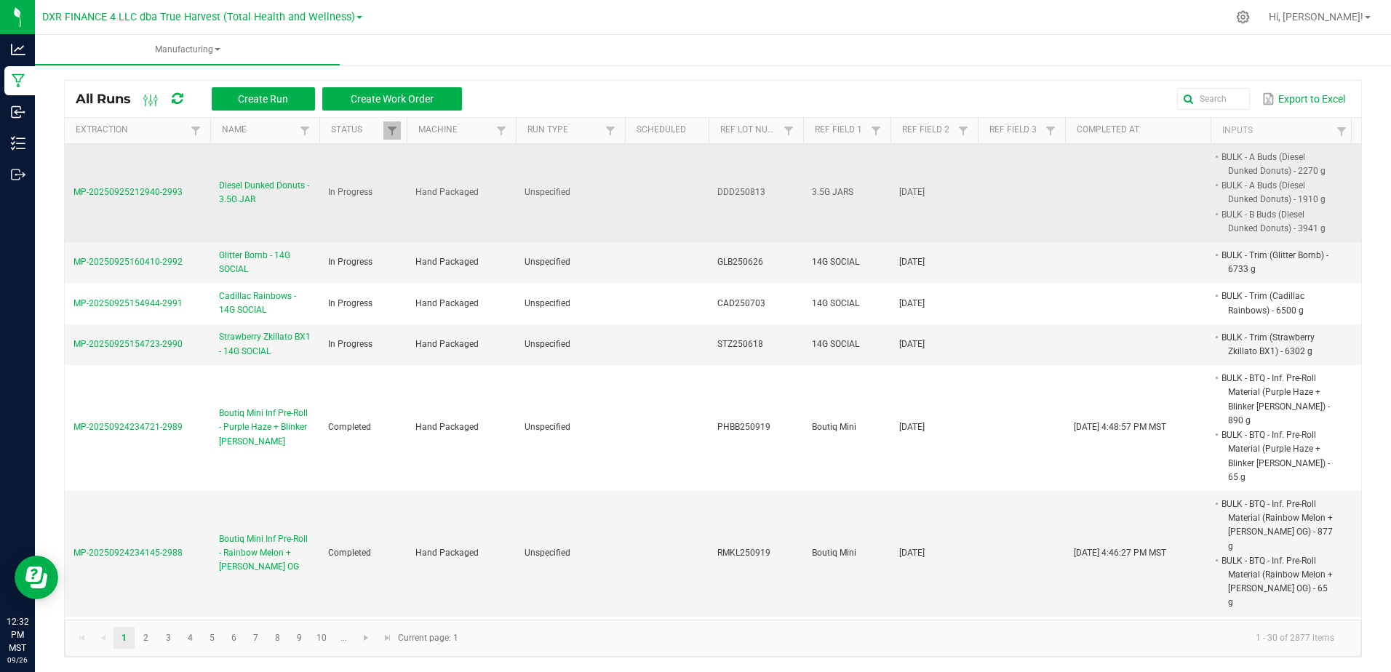
click at [239, 195] on span "Diesel Dunked Donuts - 3.5G JAR" at bounding box center [265, 193] width 92 height 28
